Goal: Find specific page/section: Find specific page/section

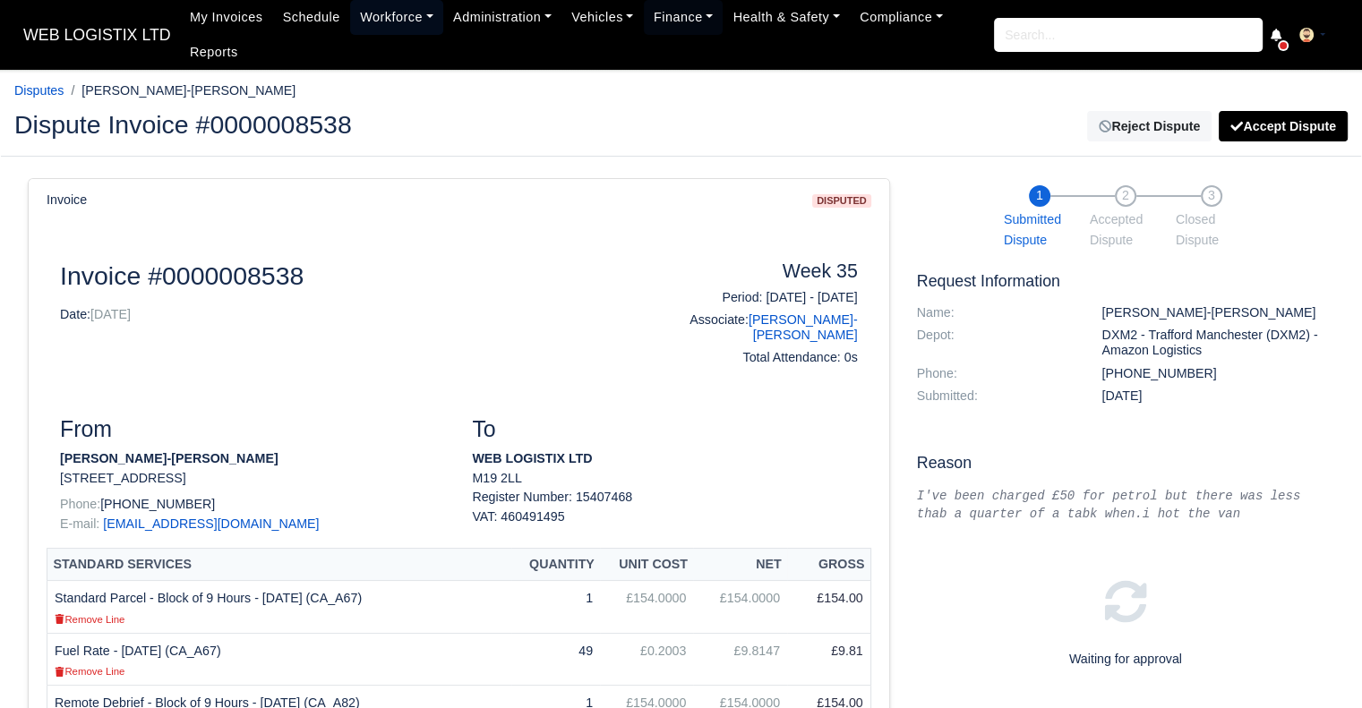
click at [384, 22] on link "Workforce" at bounding box center [396, 17] width 93 height 35
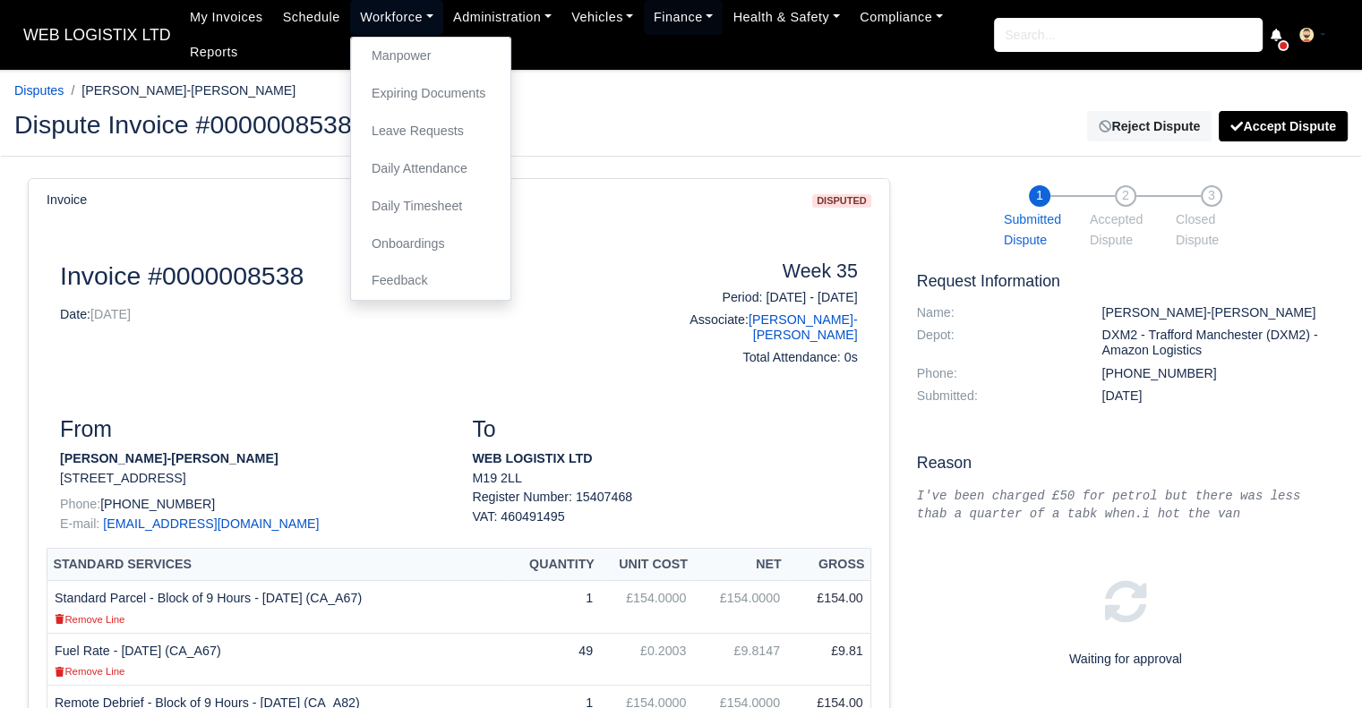
click at [400, 13] on link "Workforce" at bounding box center [396, 17] width 93 height 35
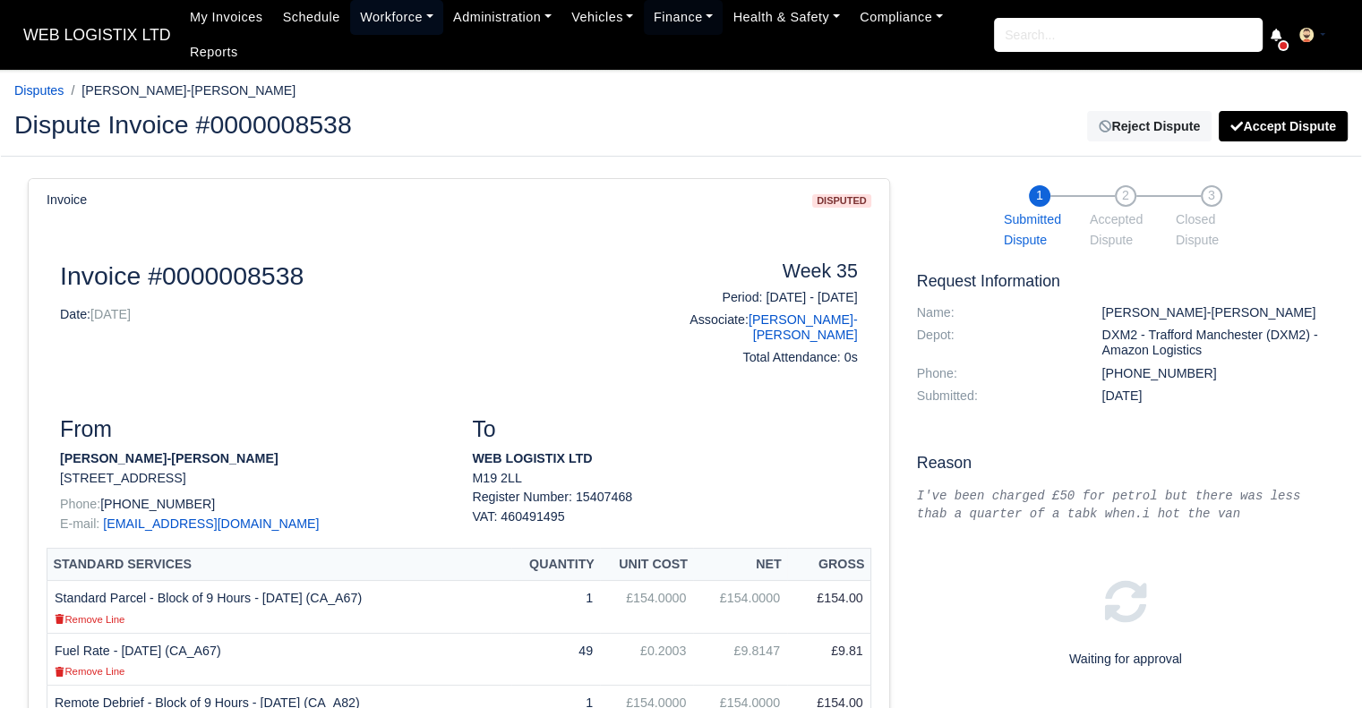
click at [389, 11] on link "Workforce" at bounding box center [396, 17] width 93 height 35
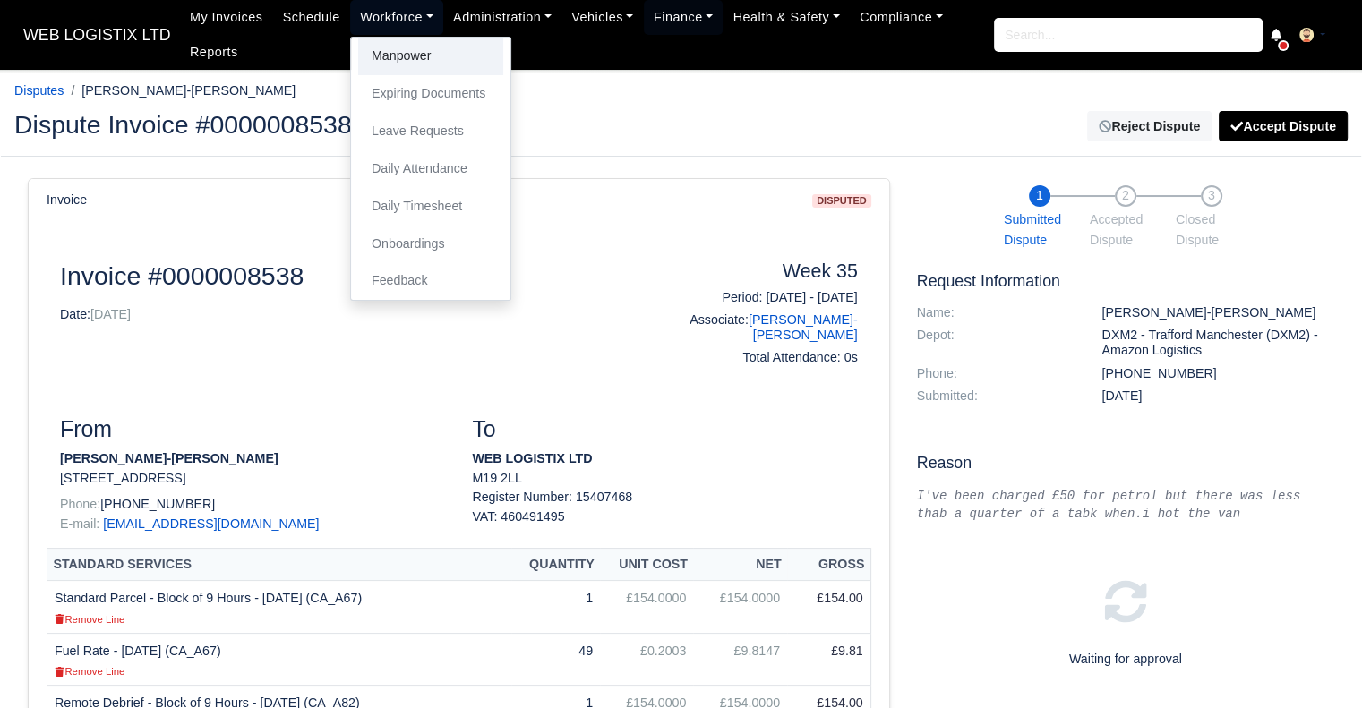
click at [396, 64] on link "Manpower" at bounding box center [430, 57] width 145 height 38
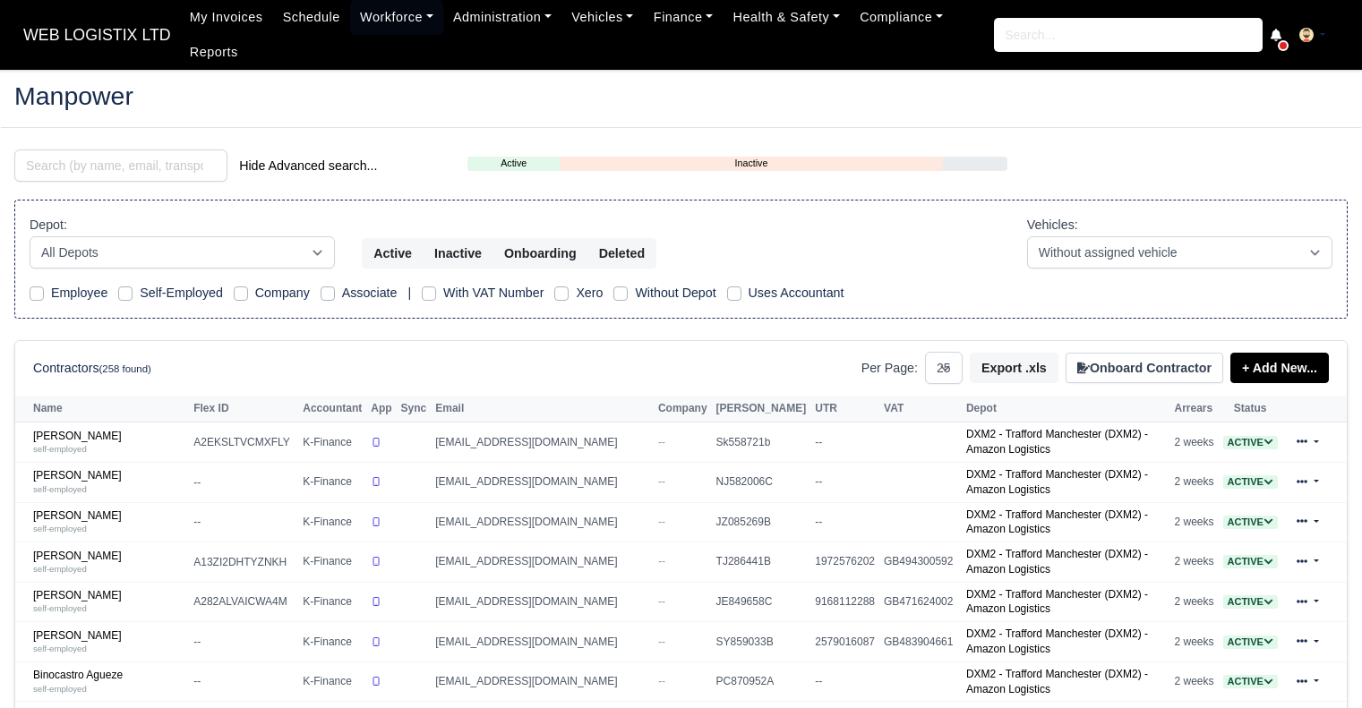
select select "25"
drag, startPoint x: 177, startPoint y: 160, endPoint x: 163, endPoint y: 155, distance: 15.3
click at [163, 155] on input "search" at bounding box center [120, 166] width 213 height 32
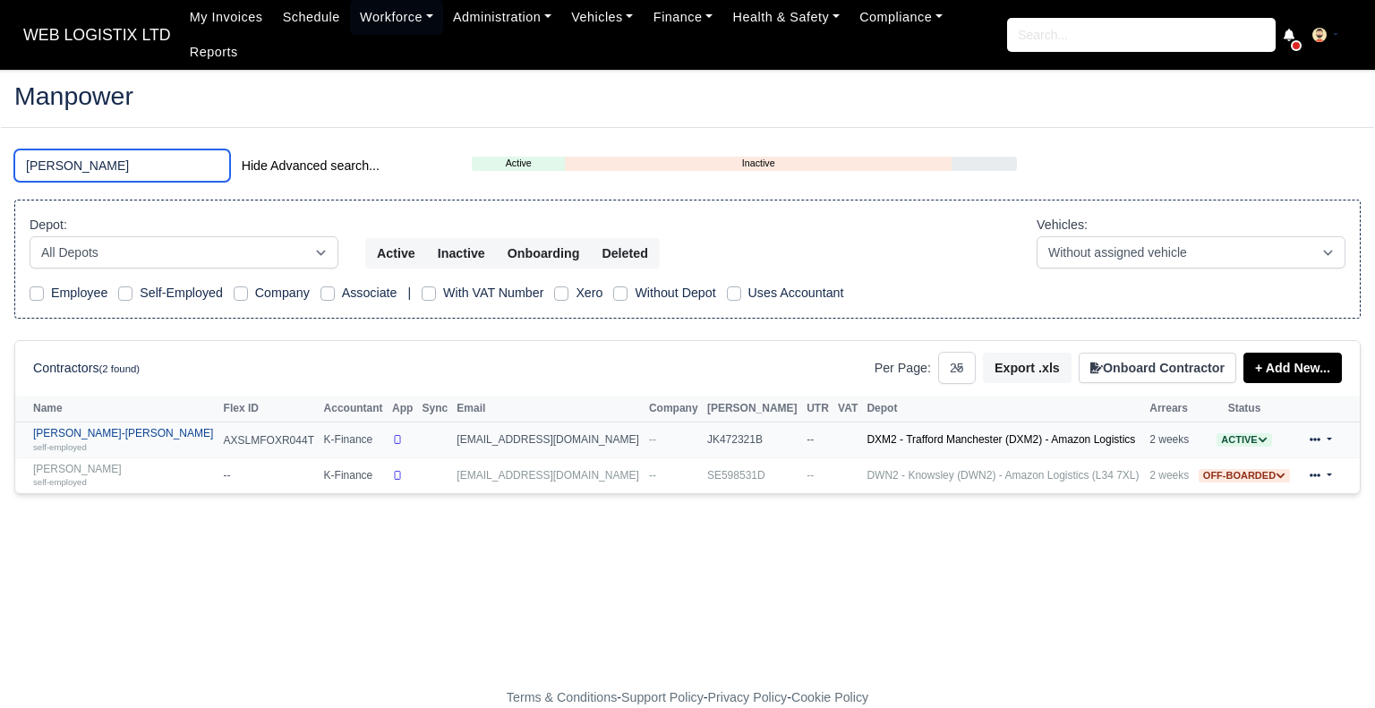
type input "mike"
click at [68, 442] on small "self-employed" at bounding box center [60, 447] width 54 height 10
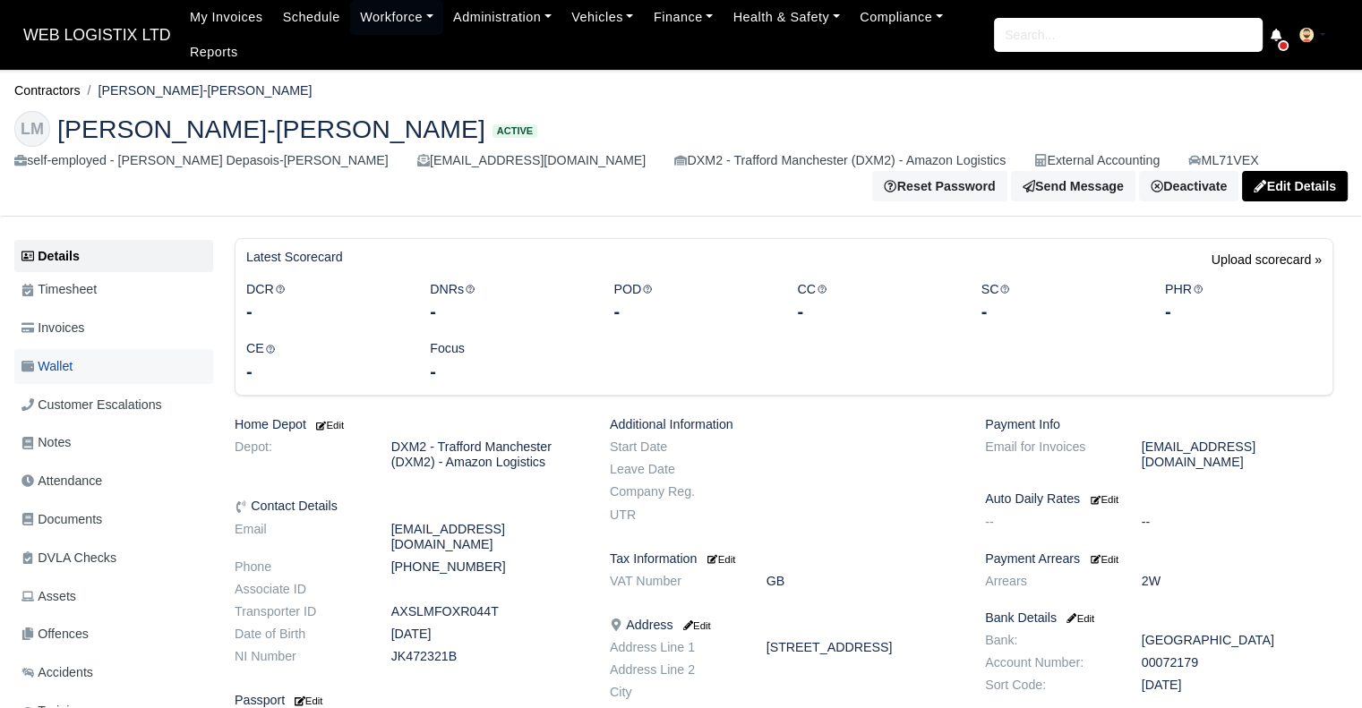
click at [81, 361] on link "Wallet" at bounding box center [113, 366] width 199 height 35
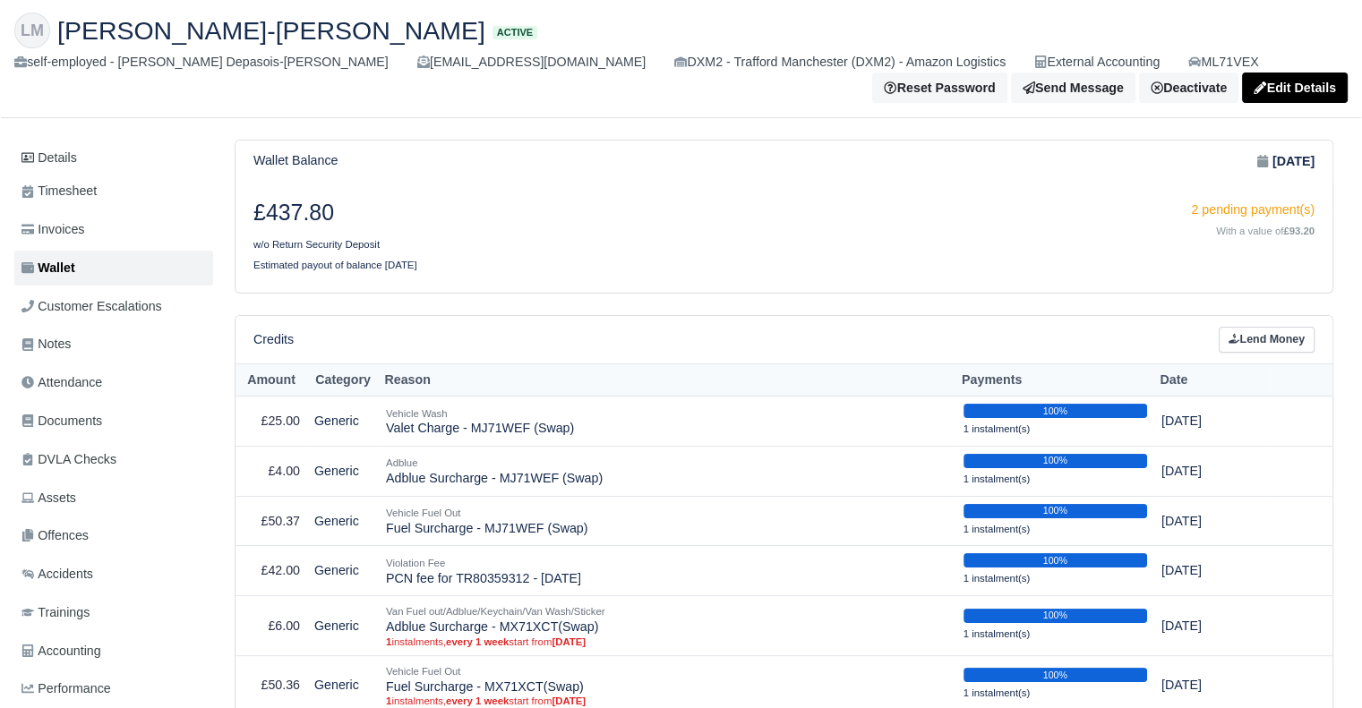
scroll to position [9, 0]
